Goal: Information Seeking & Learning: Find specific fact

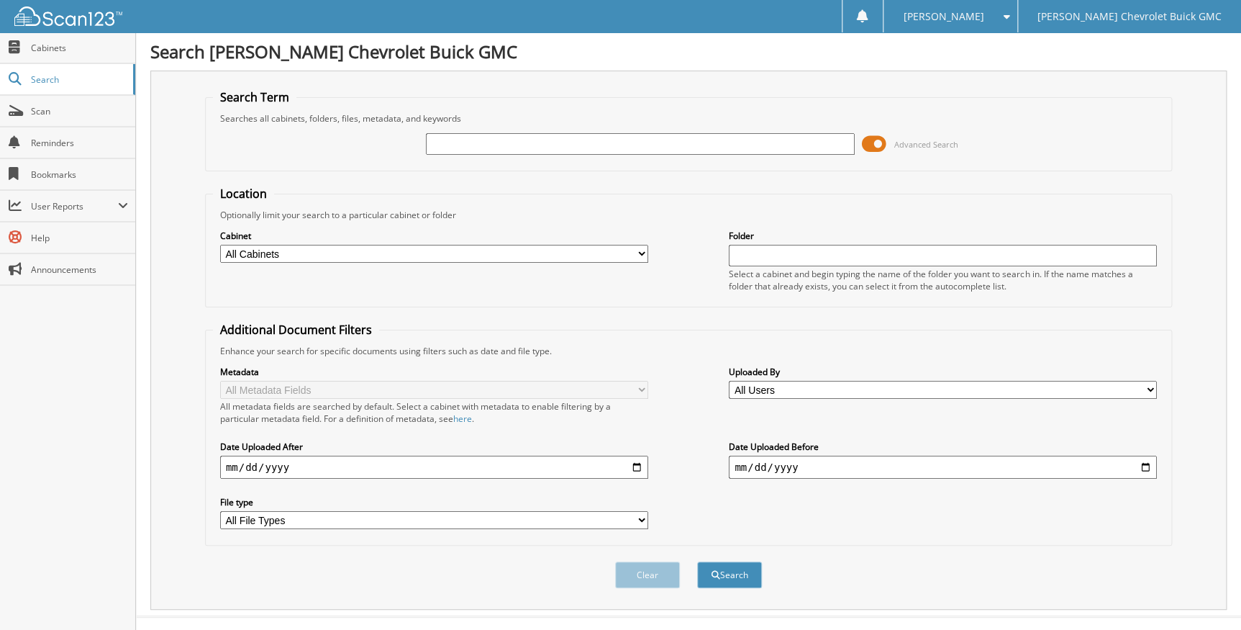
click at [448, 146] on input "text" at bounding box center [640, 144] width 428 height 22
type input "smithfield out"
click at [697, 561] on button "Search" at bounding box center [729, 574] width 65 height 27
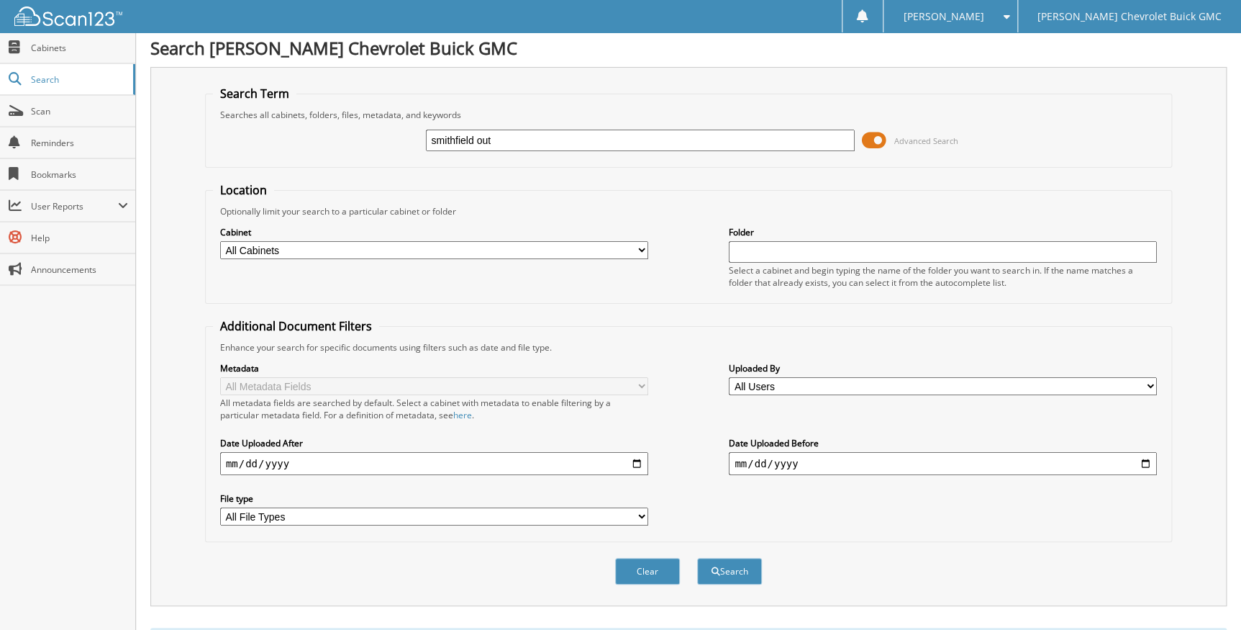
scroll to position [360, 0]
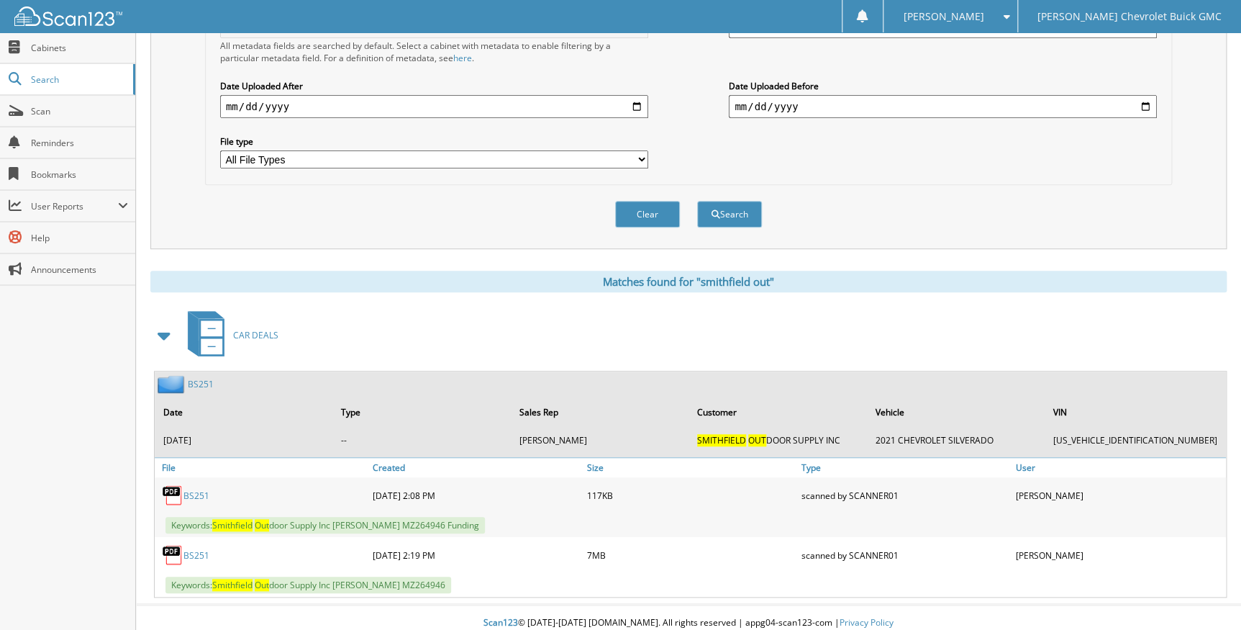
click at [197, 378] on link "BS251" at bounding box center [201, 384] width 26 height 12
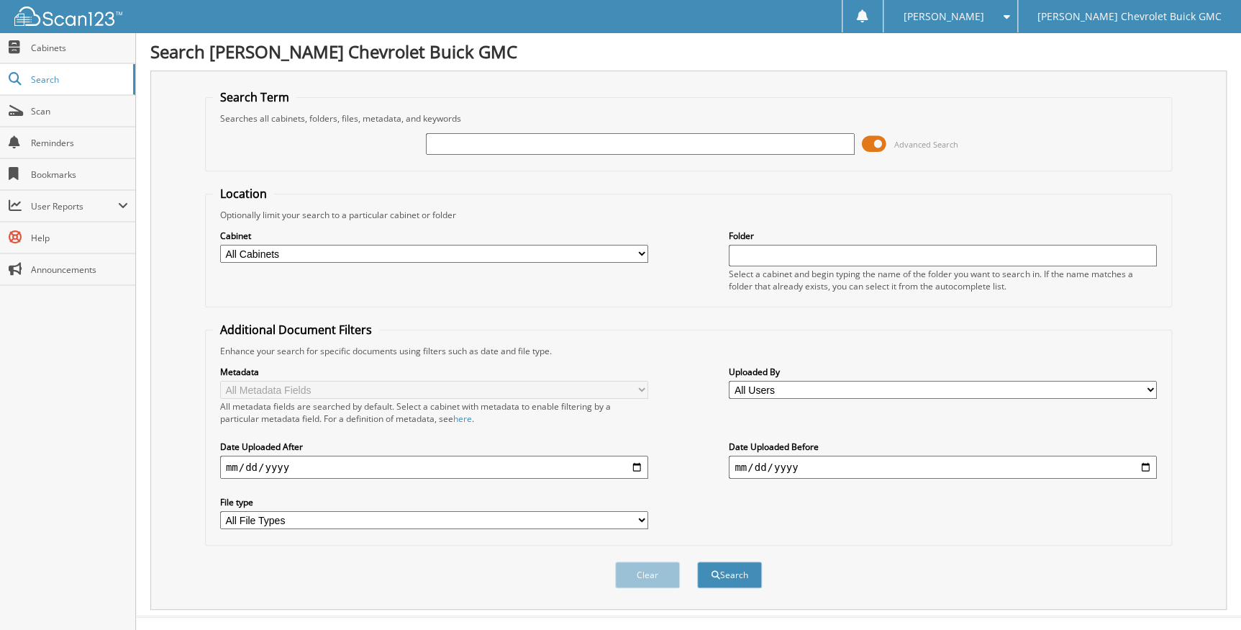
click at [468, 137] on input "text" at bounding box center [640, 144] width 428 height 22
type input "warranty"
click at [697, 561] on button "Search" at bounding box center [729, 574] width 65 height 27
